Goal: Information Seeking & Learning: Understand process/instructions

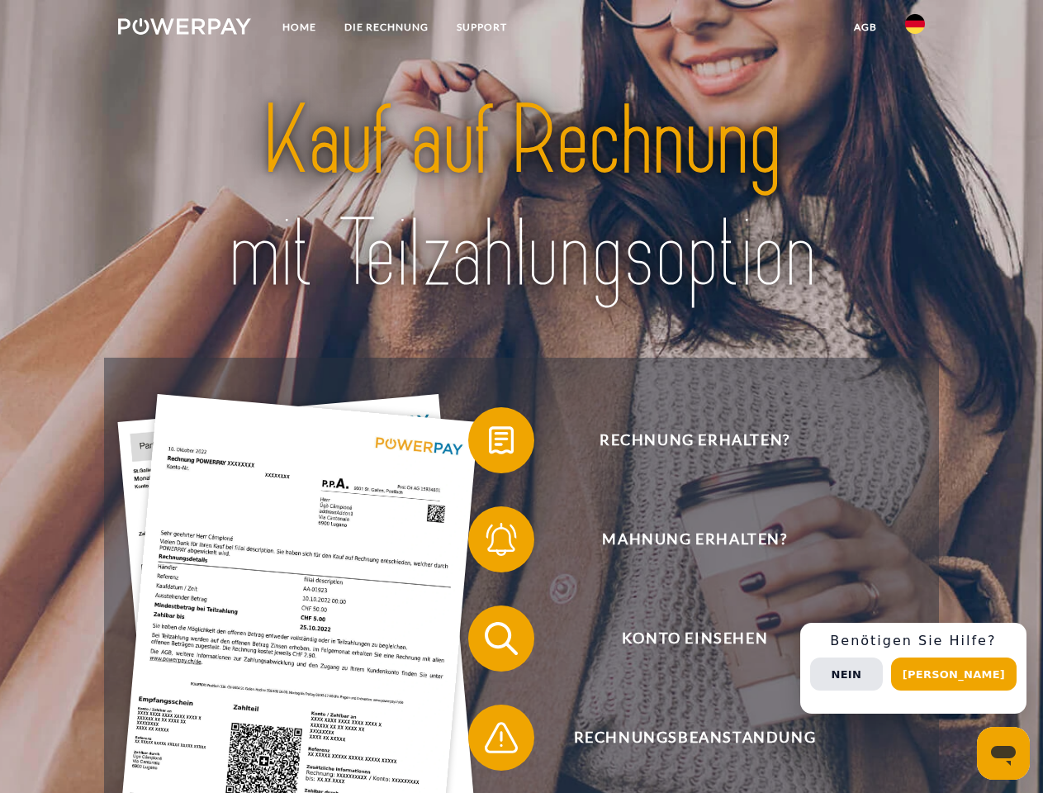
click at [184, 29] on img at bounding box center [184, 26] width 133 height 17
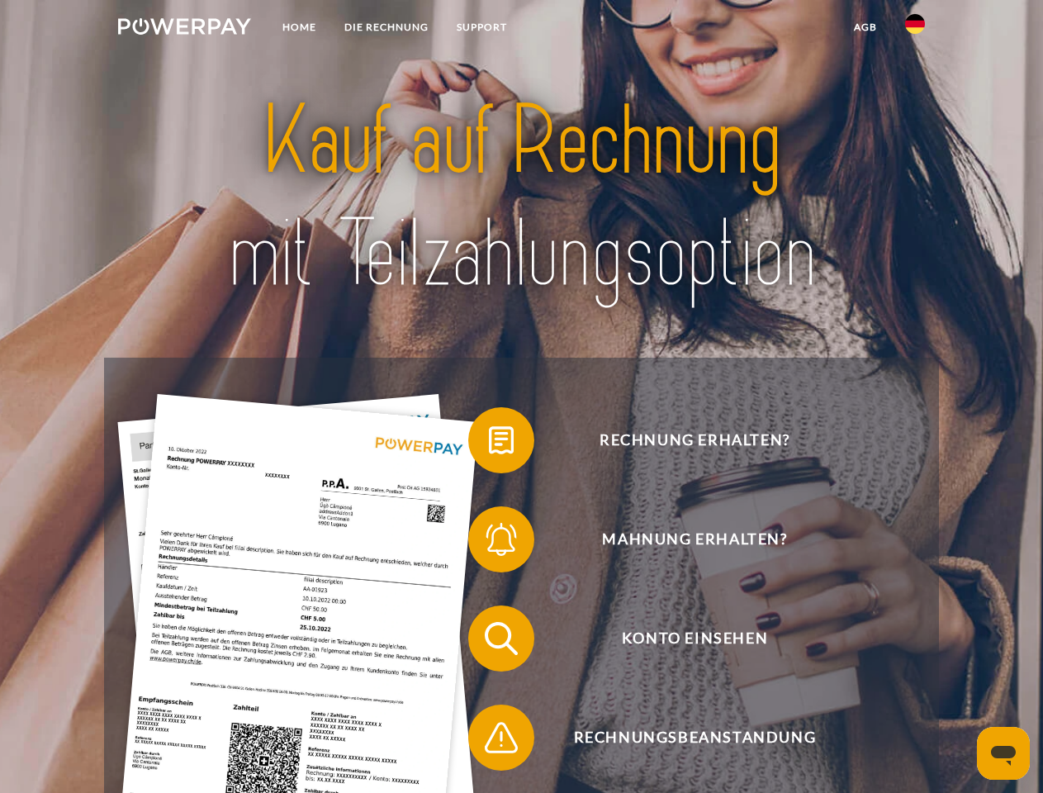
click at [915, 29] on img at bounding box center [915, 24] width 20 height 20
click at [864, 27] on link "agb" at bounding box center [865, 27] width 51 height 30
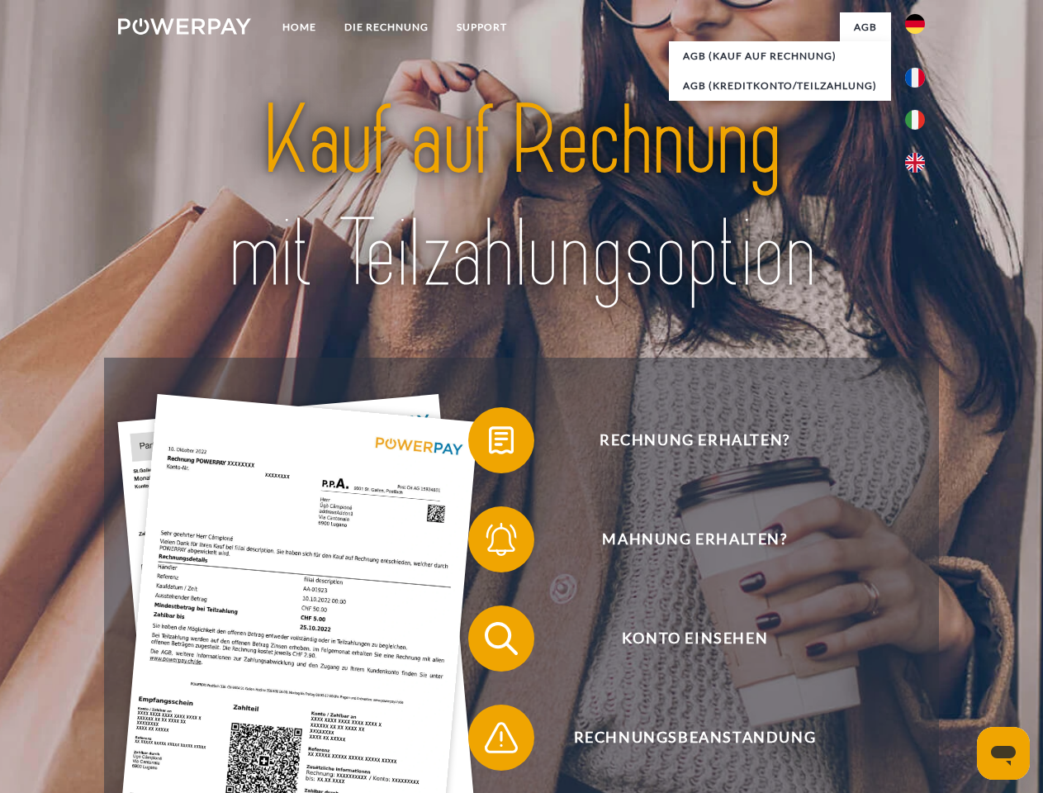
click at [489, 443] on span at bounding box center [476, 440] width 83 height 83
click at [489, 542] on span at bounding box center [476, 539] width 83 height 83
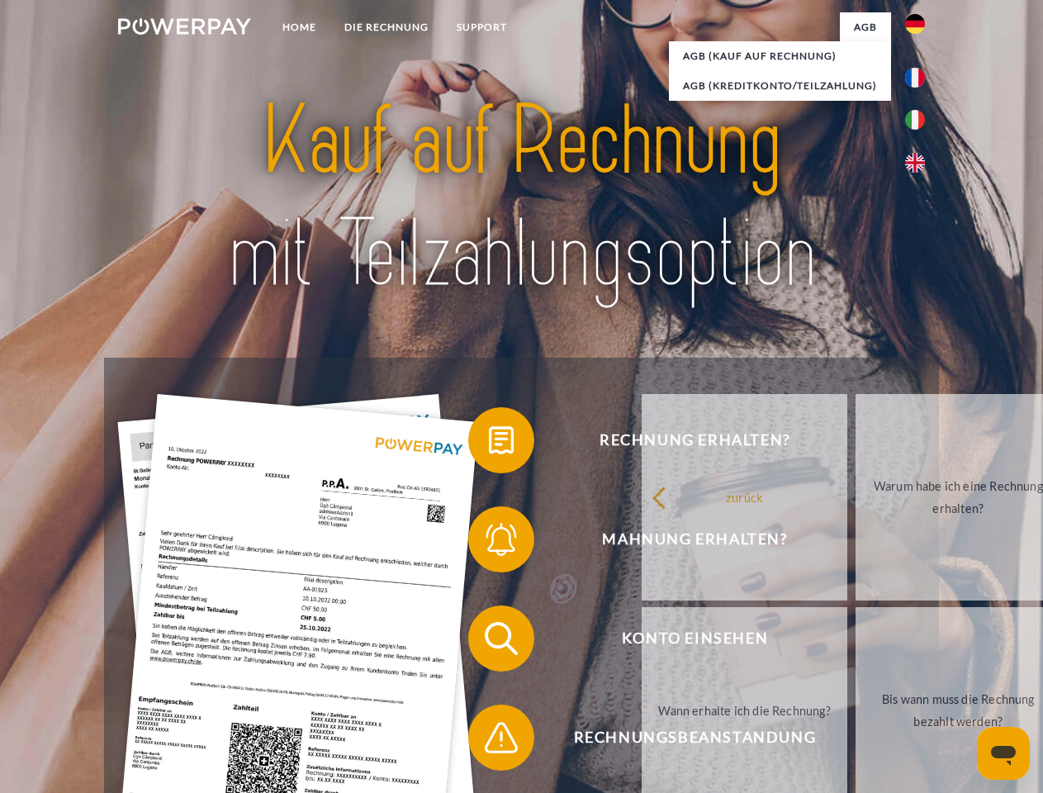
click at [855, 641] on link "Bis wann muss die Rechnung bezahlt werden?" at bounding box center [958, 710] width 206 height 206
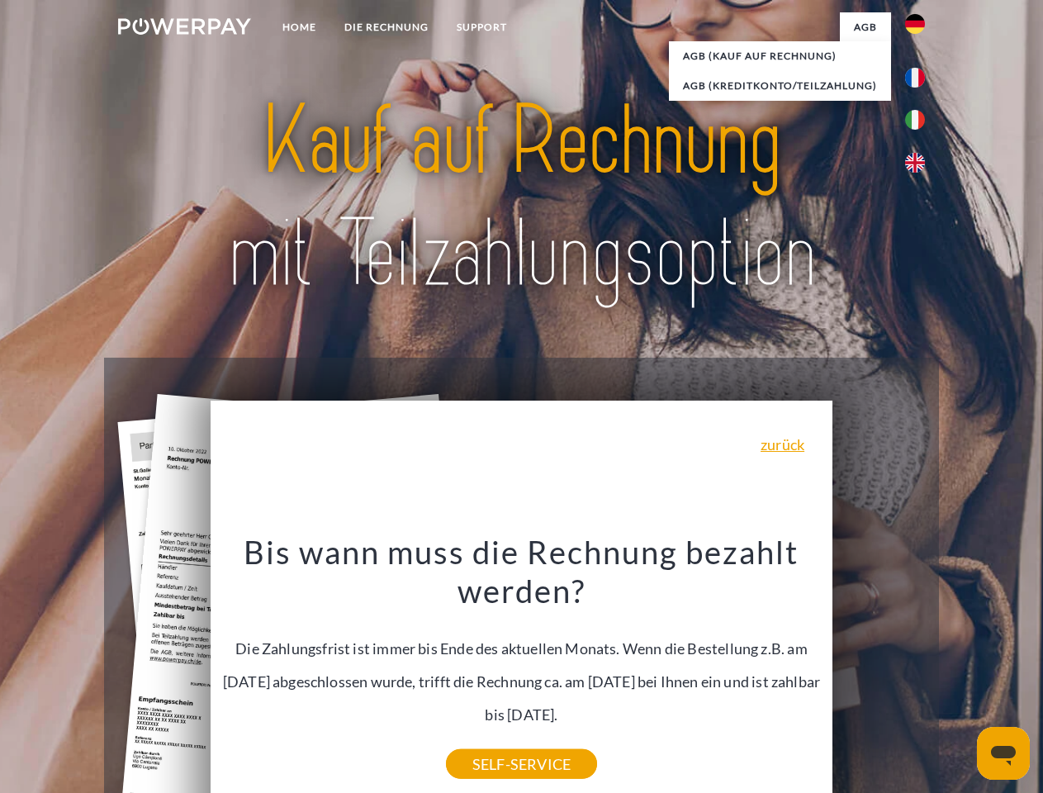
click at [919, 668] on div "Rechnung erhalten? Mahnung erhalten? Konto einsehen" at bounding box center [521, 687] width 834 height 660
click at [878, 671] on span "Konto einsehen" at bounding box center [694, 638] width 405 height 66
click at [959, 674] on header "Home DIE RECHNUNG SUPPORT" at bounding box center [521, 570] width 1043 height 1140
